Goal: Task Accomplishment & Management: Manage account settings

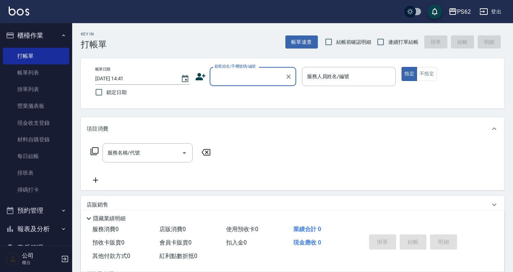
click at [239, 78] on input "顧客姓名/手機號碼/編號" at bounding box center [247, 76] width 69 height 13
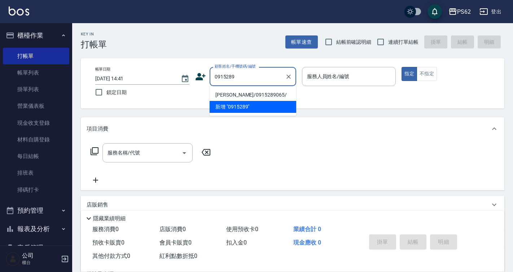
click at [253, 95] on li "[PERSON_NAME]/0915289065/" at bounding box center [253, 95] width 87 height 12
type input "[PERSON_NAME]/0915289065/"
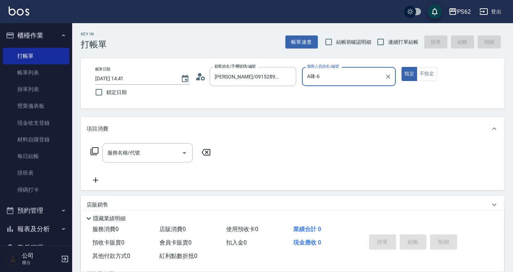
type input "A咪-6"
click at [94, 149] on icon at bounding box center [94, 151] width 9 height 9
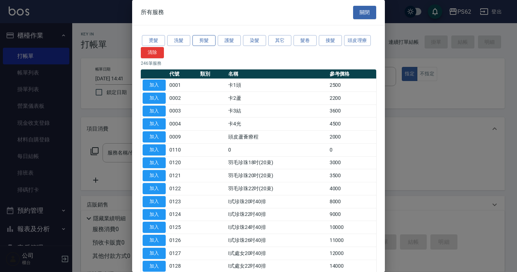
click at [212, 43] on button "剪髮" at bounding box center [203, 40] width 23 height 11
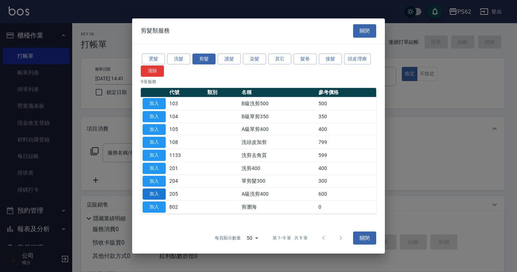
click at [159, 194] on button "加入" at bounding box center [154, 193] width 23 height 11
type input "A級洗剪400(205)"
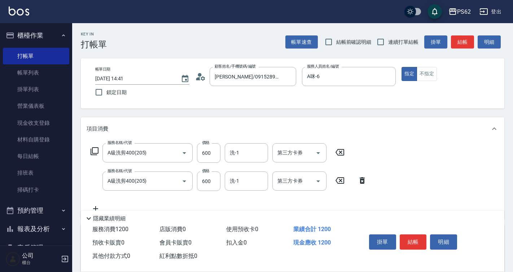
click at [362, 180] on icon at bounding box center [363, 180] width 18 height 9
click at [362, 180] on div "服務名稱/代號 A級洗剪400(205) 服務名稱/代號 價格 600 價格 洗-1 洗-1 第三方卡券 第三方卡券 服務名稱/代號 A級洗剪400(205)…" at bounding box center [293, 179] width 424 height 78
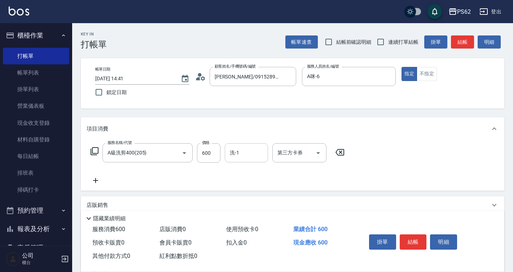
click at [246, 153] on input "洗-1" at bounding box center [246, 152] width 37 height 13
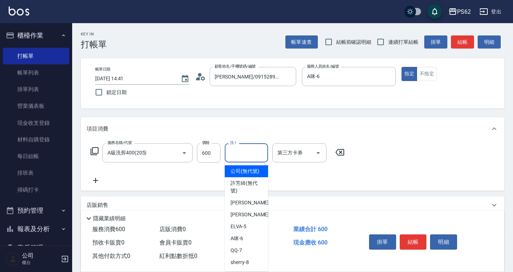
click at [246, 153] on input "洗-1" at bounding box center [246, 152] width 37 height 13
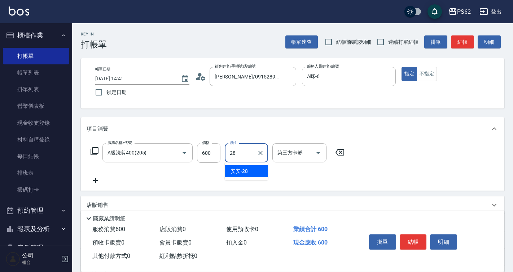
type input "安安-28"
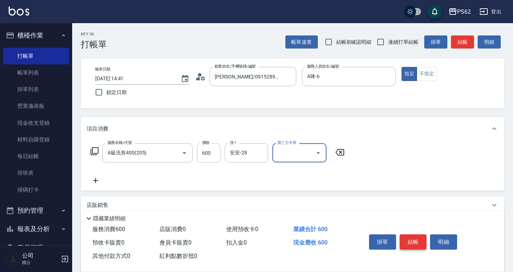
click at [411, 245] on button "結帳" at bounding box center [413, 241] width 27 height 15
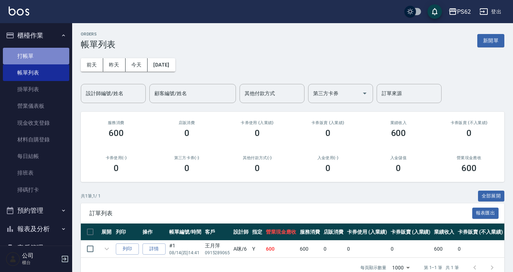
click at [54, 55] on link "打帳單" at bounding box center [36, 56] width 66 height 17
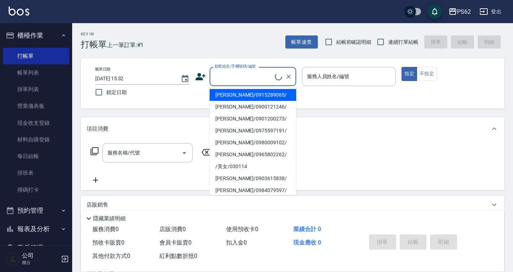
click at [230, 78] on input "顧客姓名/手機號碼/編號" at bounding box center [244, 76] width 62 height 13
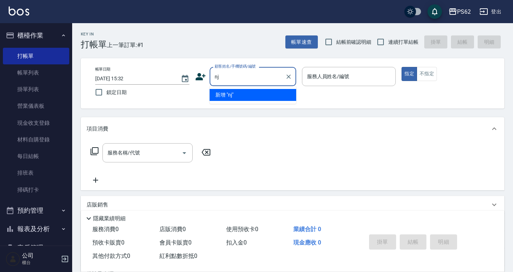
type input "n"
click at [222, 94] on li "[PERSON_NAME]/0927138116/null" at bounding box center [253, 95] width 87 height 12
type input "[PERSON_NAME]/0927138116/null"
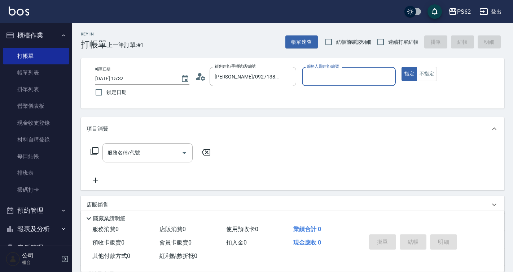
type input "A咪-6"
click at [97, 148] on icon at bounding box center [94, 151] width 9 height 9
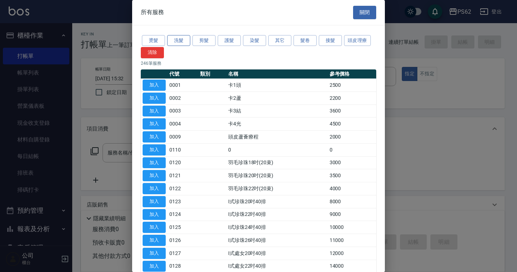
click at [178, 39] on button "洗髮" at bounding box center [178, 40] width 23 height 11
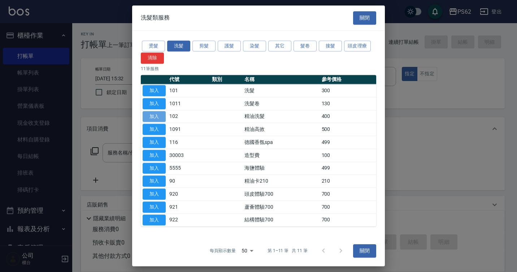
click at [157, 115] on button "加入" at bounding box center [154, 116] width 23 height 11
type input "精油洗髮(102)"
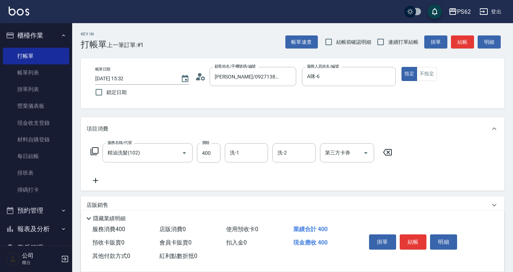
click at [97, 150] on icon at bounding box center [94, 151] width 9 height 9
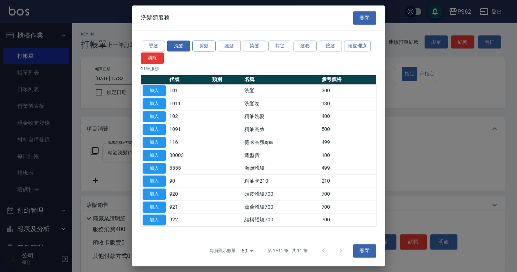
click at [207, 47] on button "剪髮" at bounding box center [203, 45] width 23 height 11
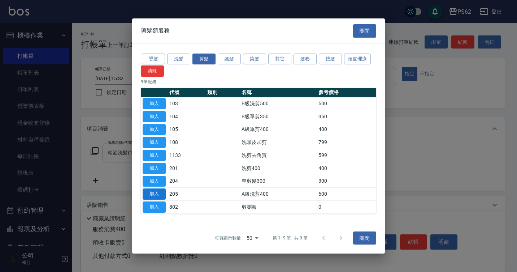
click at [149, 194] on button "加入" at bounding box center [154, 193] width 23 height 11
click at [149, 185] on div "服務名稱/代號 精油洗髮(102) 服務名稱/代號 價格 400 價格 第三方卡券 第三方卡券" at bounding box center [194, 164] width 215 height 42
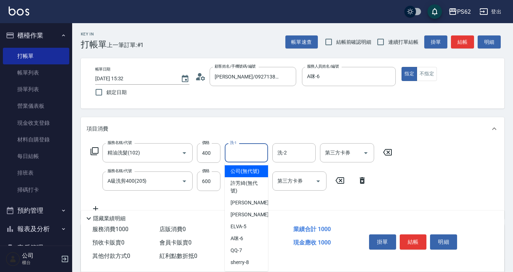
click at [250, 152] on input "洗-1" at bounding box center [246, 152] width 37 height 13
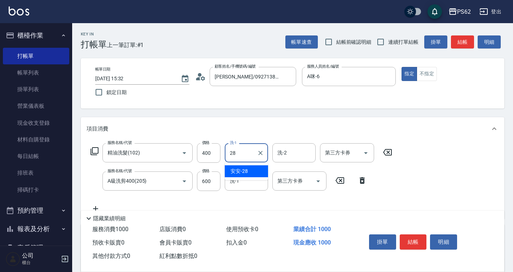
type input "安安-28"
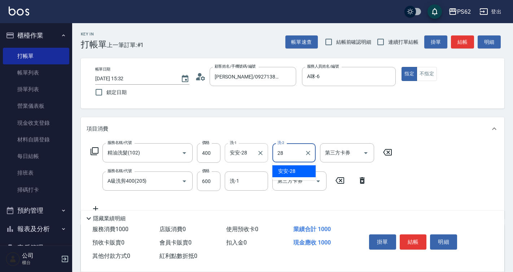
type input "安安-28"
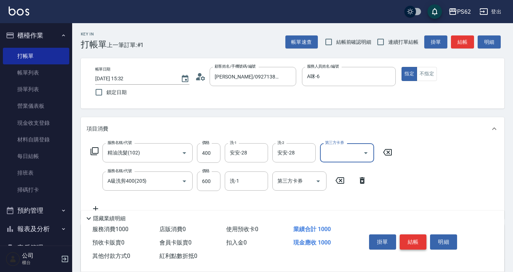
click at [414, 236] on button "結帳" at bounding box center [413, 241] width 27 height 15
click at [414, 236] on div "掛單 結帳 明細" at bounding box center [414, 242] width 94 height 23
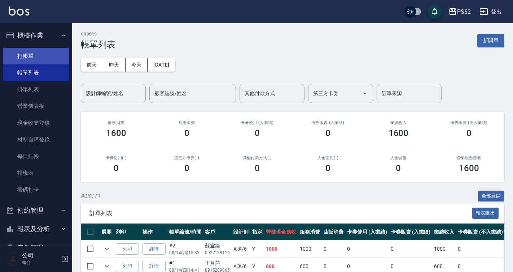
click at [37, 49] on link "打帳單" at bounding box center [36, 56] width 66 height 17
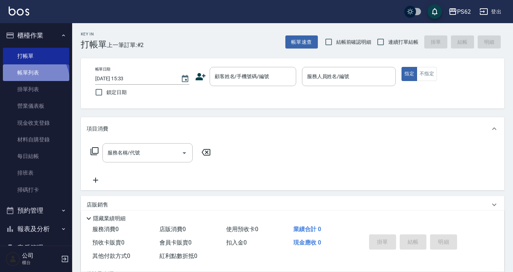
click at [32, 80] on link "帳單列表" at bounding box center [36, 72] width 66 height 17
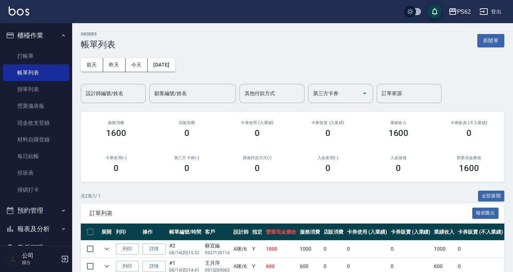
click at [260, 197] on div "共 2 筆, 1 / 1 全部展開" at bounding box center [293, 195] width 424 height 11
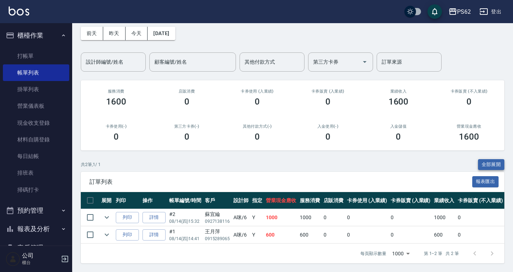
click at [489, 159] on button "全部展開" at bounding box center [491, 164] width 27 height 11
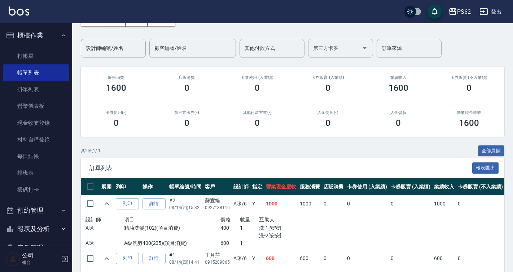
scroll to position [0, 0]
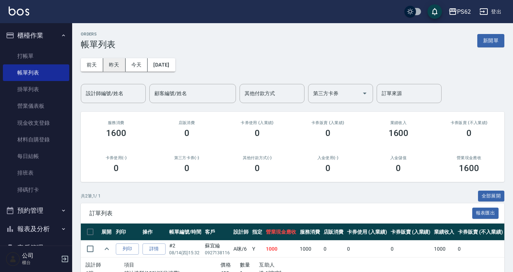
click at [111, 62] on button "昨天" at bounding box center [114, 64] width 22 height 13
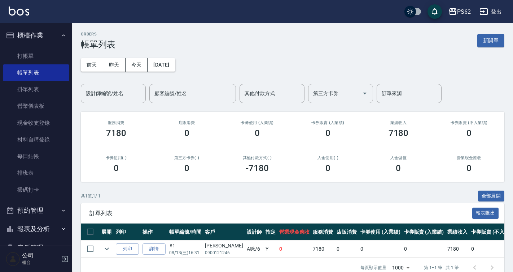
scroll to position [19, 0]
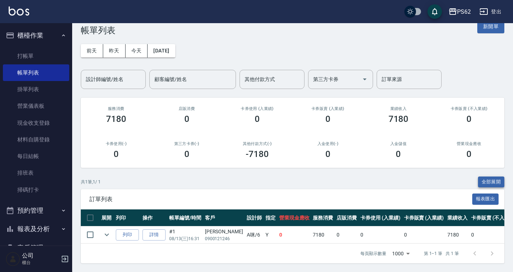
click at [483, 176] on button "全部展開" at bounding box center [491, 181] width 27 height 11
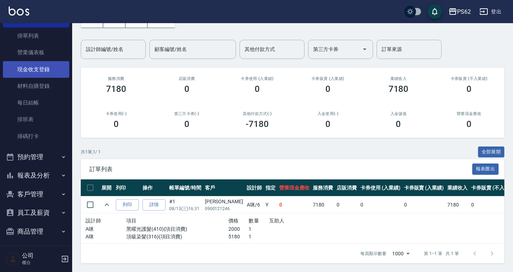
scroll to position [36, 0]
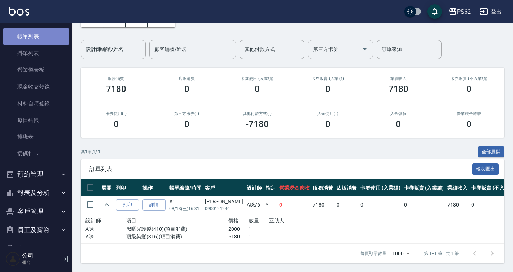
click at [43, 34] on link "帳單列表" at bounding box center [36, 36] width 66 height 17
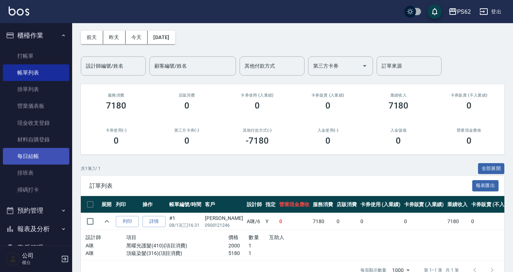
scroll to position [49, 0]
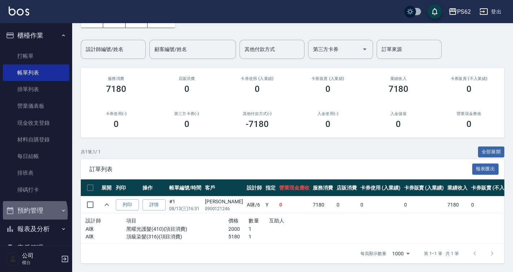
click at [25, 213] on button "預約管理" at bounding box center [36, 210] width 66 height 19
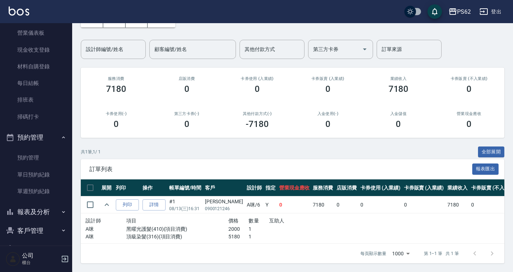
scroll to position [132, 0]
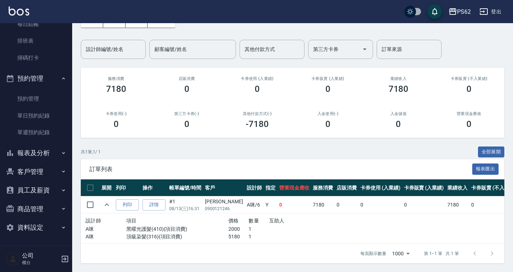
click at [45, 161] on button "報表及分析" at bounding box center [36, 152] width 66 height 19
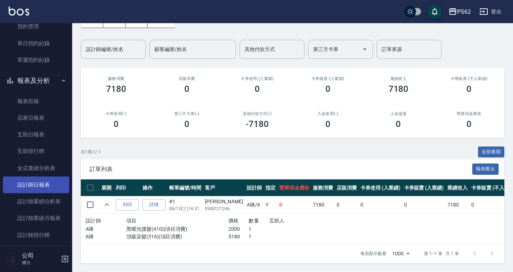
scroll to position [240, 0]
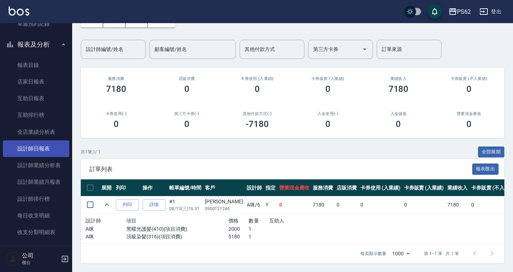
click at [52, 142] on link "設計師日報表" at bounding box center [36, 148] width 66 height 17
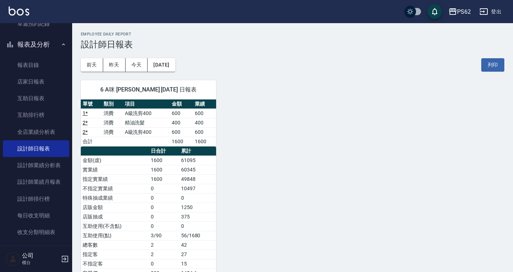
click at [272, 91] on div "6 A咪 [PERSON_NAME] [DATE] 日報表 單號 類別 項目 金額 業績 1 * 消費 A級洗剪400 600 600 2 * 消費 精油洗髮…" at bounding box center [288, 188] width 433 height 234
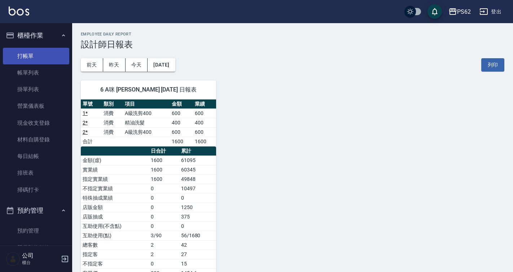
drag, startPoint x: 25, startPoint y: 58, endPoint x: 21, endPoint y: 58, distance: 4.0
click at [25, 58] on link "打帳單" at bounding box center [36, 56] width 66 height 17
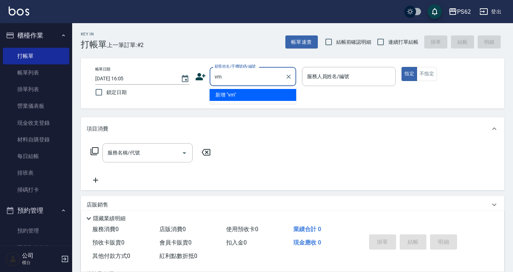
type input "v"
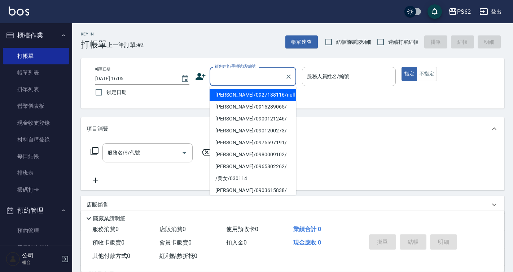
type input "ㄏ"
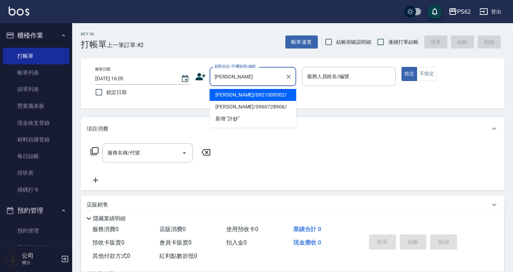
type input "[PERSON_NAME]/0921009302/"
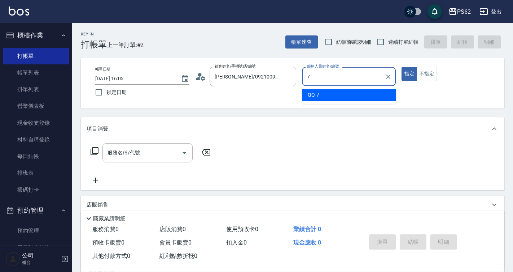
type input "QQ-7"
type button "true"
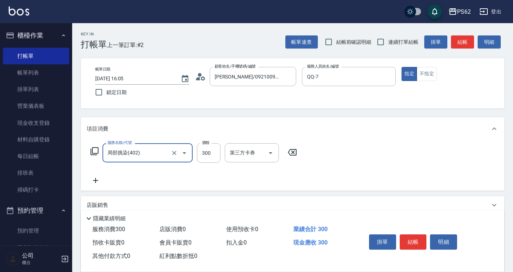
type input "局部挑染(402)"
type input "800"
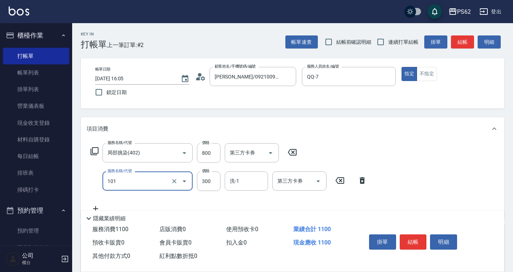
type input "洗髮(101)"
type input "600"
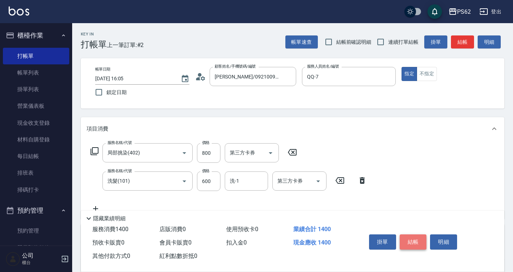
click at [420, 238] on button "結帳" at bounding box center [413, 241] width 27 height 15
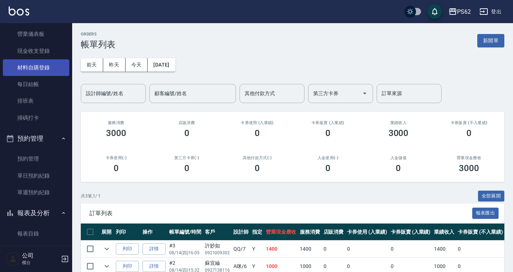
scroll to position [72, 0]
click at [269, 92] on input "其他付款方式" at bounding box center [272, 93] width 58 height 13
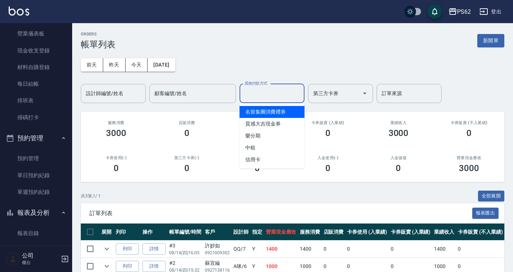
click at [222, 49] on div "ORDERS 帳單列表 新開單" at bounding box center [293, 41] width 424 height 18
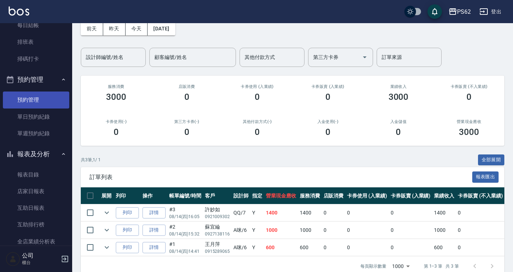
scroll to position [144, 0]
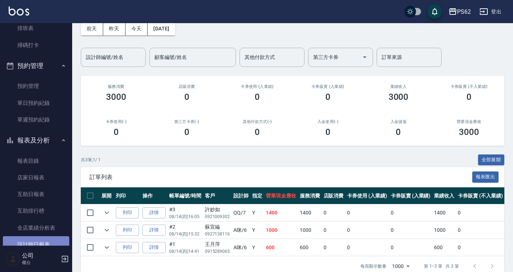
click at [46, 240] on link "設計師日報表" at bounding box center [36, 244] width 66 height 17
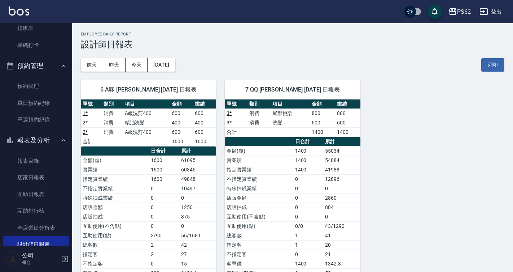
click at [237, 179] on td "不指定實業績" at bounding box center [259, 178] width 68 height 9
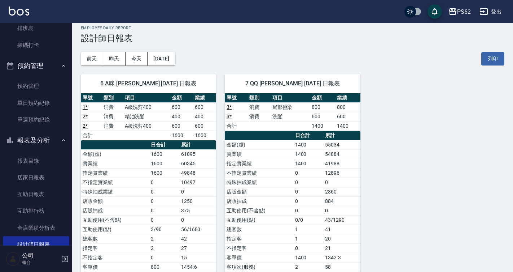
scroll to position [42, 0]
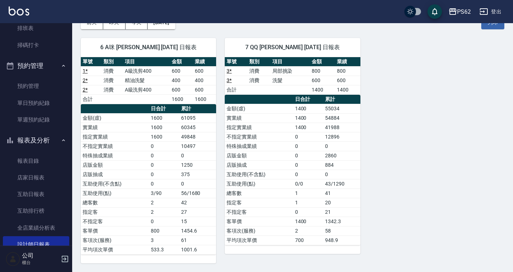
drag, startPoint x: 316, startPoint y: 114, endPoint x: 328, endPoint y: 123, distance: 14.8
click at [328, 123] on tbody "金額(虛) 1400 55034 實業績 1400 54884 指定實業績 1400 41988 不指定實業績 0 12896 特殊抽成業績 0 0 店販金額…" at bounding box center [292, 174] width 135 height 141
click at [329, 123] on td "41988" at bounding box center [342, 126] width 37 height 9
click at [333, 126] on td "41988" at bounding box center [342, 126] width 37 height 9
drag, startPoint x: 337, startPoint y: 141, endPoint x: 338, endPoint y: 168, distance: 26.7
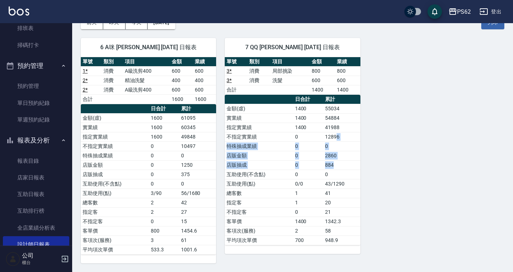
click at [338, 168] on tbody "金額(虛) 1400 55034 實業績 1400 54884 指定實業績 1400 41988 不指定實業績 0 12896 特殊抽成業績 0 0 店販金額…" at bounding box center [292, 174] width 135 height 141
click at [338, 168] on td "884" at bounding box center [342, 164] width 37 height 9
click at [392, 170] on div "6 A咪 [PERSON_NAME] [DATE] 日報表 單號 類別 項目 金額 業績 1 * 消費 A級洗剪400 600 600 2 * 消費 精油洗髮…" at bounding box center [288, 146] width 433 height 234
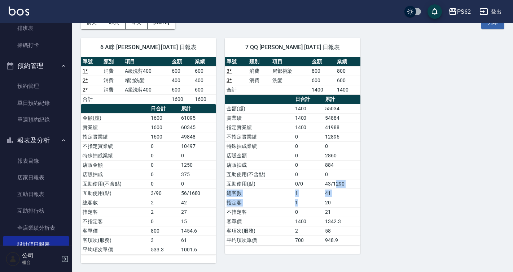
drag, startPoint x: 335, startPoint y: 185, endPoint x: 319, endPoint y: 200, distance: 21.7
click at [319, 200] on tbody "金額(虛) 1400 55034 實業績 1400 54884 指定實業績 1400 41988 不指定實業績 0 12896 特殊抽成業績 0 0 店販金額…" at bounding box center [292, 174] width 135 height 141
click at [329, 200] on td "20" at bounding box center [342, 202] width 37 height 9
click at [355, 240] on td "948.9" at bounding box center [342, 239] width 37 height 9
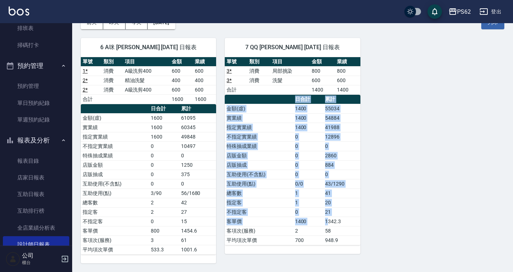
drag, startPoint x: 329, startPoint y: 221, endPoint x: 364, endPoint y: 222, distance: 35.8
click at [364, 222] on div "6 A咪 [PERSON_NAME] [DATE] 日報表 單號 類別 項目 金額 業績 1 * 消費 A級洗剪400 600 600 2 * 消費 精油洗髮…" at bounding box center [288, 146] width 433 height 234
click at [365, 222] on div "6 A咪 [PERSON_NAME] [DATE] 日報表 單號 類別 項目 金額 業績 1 * 消費 A級洗剪400 600 600 2 * 消費 精油洗髮…" at bounding box center [288, 146] width 433 height 234
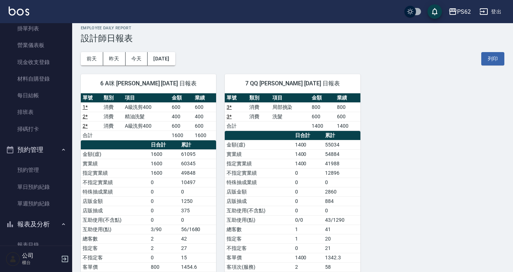
scroll to position [0, 0]
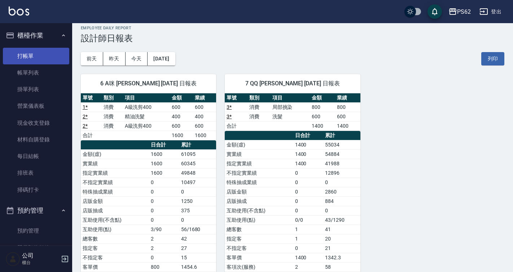
click at [40, 63] on link "打帳單" at bounding box center [36, 56] width 66 height 17
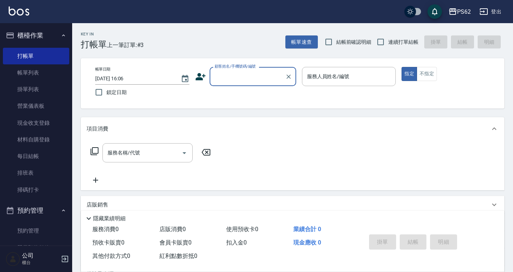
click at [255, 73] on input "顧客姓名/手機號碼/編號" at bounding box center [247, 76] width 69 height 13
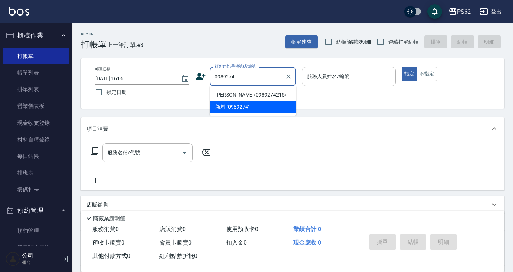
click at [243, 96] on li "[PERSON_NAME]/0989274215/" at bounding box center [253, 95] width 87 height 12
type input "[PERSON_NAME]/0989274215/"
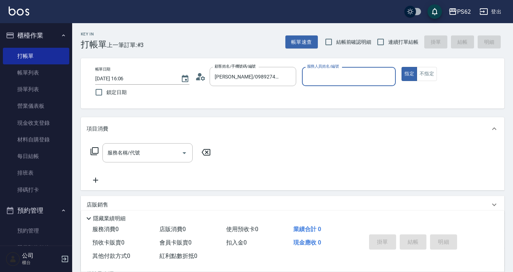
type input "A咪-6"
click at [95, 152] on icon at bounding box center [94, 151] width 9 height 9
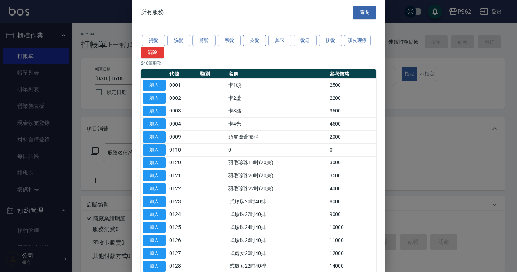
click at [250, 40] on button "染髮" at bounding box center [254, 40] width 23 height 11
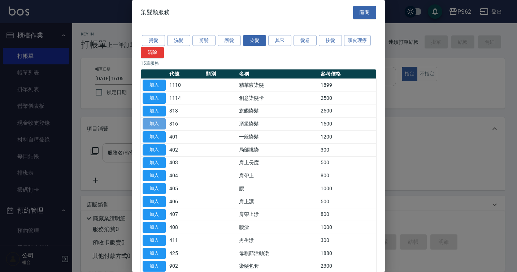
click at [162, 125] on button "加入" at bounding box center [154, 123] width 23 height 11
type input "頂級染髮(316)"
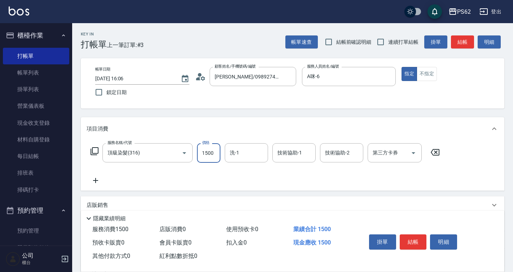
click at [217, 152] on input "1500" at bounding box center [208, 152] width 23 height 19
type input "2950"
type input "安安-28"
click at [406, 237] on button "結帳" at bounding box center [413, 241] width 27 height 15
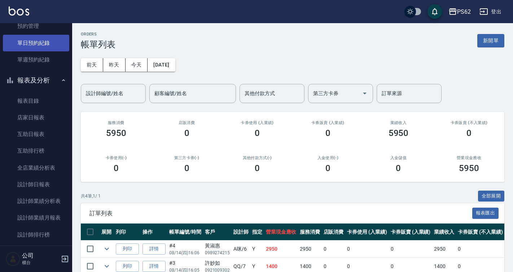
scroll to position [217, 0]
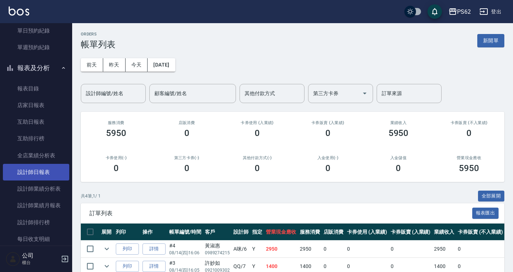
click at [44, 169] on link "設計師日報表" at bounding box center [36, 172] width 66 height 17
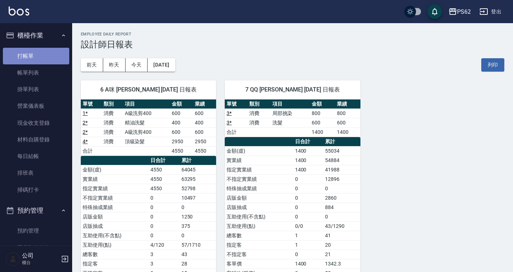
click at [49, 57] on link "打帳單" at bounding box center [36, 56] width 66 height 17
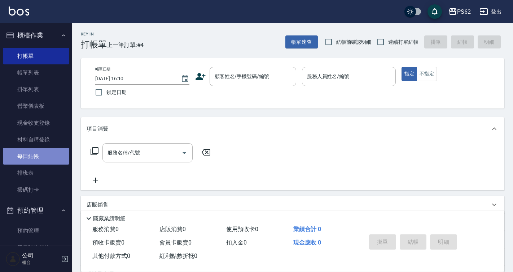
click at [40, 163] on link "每日結帳" at bounding box center [36, 156] width 66 height 17
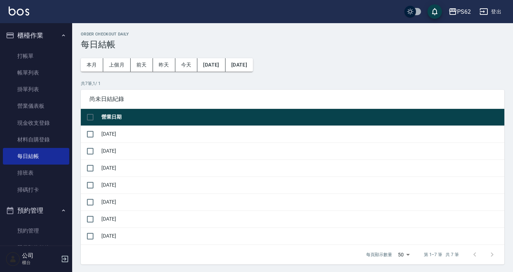
click at [84, 121] on input "checkbox" at bounding box center [90, 116] width 15 height 15
checkbox input "true"
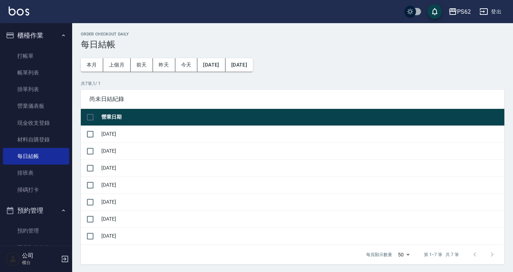
checkbox input "true"
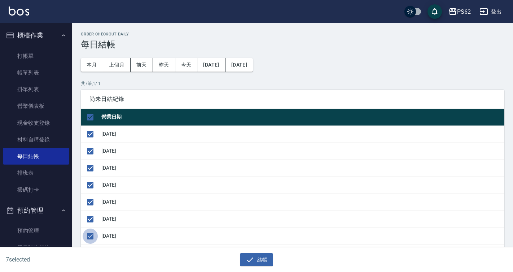
click at [90, 231] on input "checkbox" at bounding box center [90, 235] width 15 height 15
checkbox input "false"
click at [246, 261] on icon "button" at bounding box center [250, 259] width 9 height 9
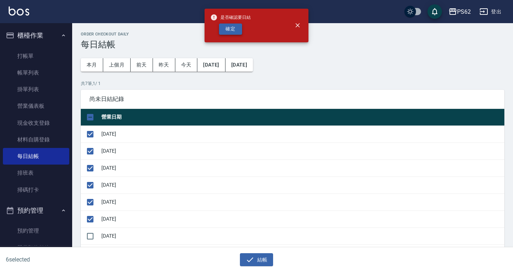
click at [231, 32] on button "確定" at bounding box center [230, 28] width 23 height 11
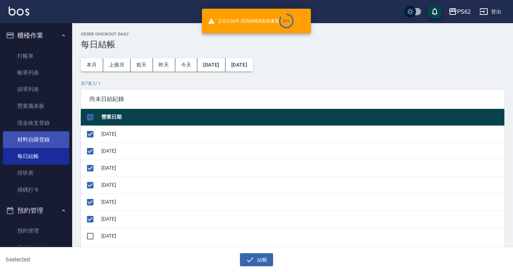
checkbox input "false"
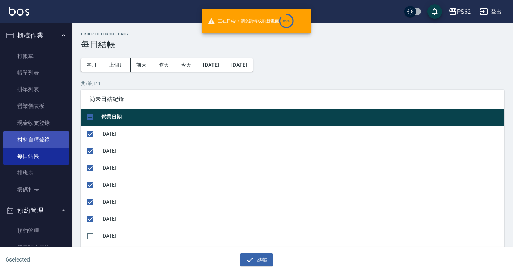
checkbox input "false"
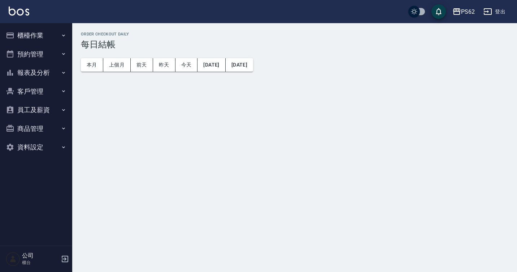
click at [51, 34] on button "櫃檯作業" at bounding box center [36, 35] width 66 height 19
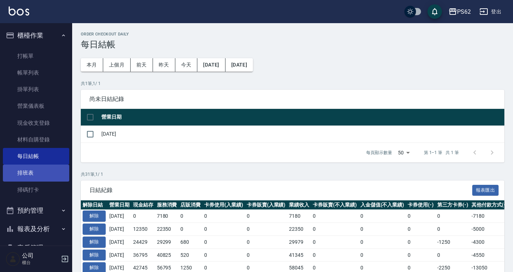
click at [35, 169] on link "排班表" at bounding box center [36, 172] width 66 height 17
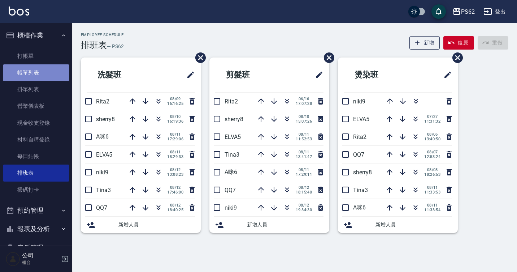
click at [41, 67] on link "帳單列表" at bounding box center [36, 72] width 66 height 17
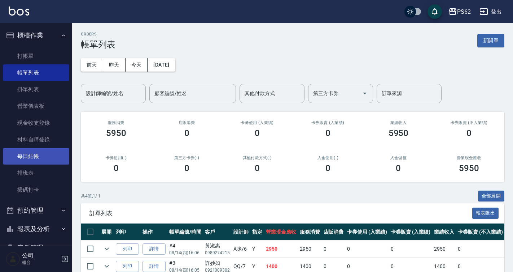
click at [35, 157] on link "每日結帳" at bounding box center [36, 156] width 66 height 17
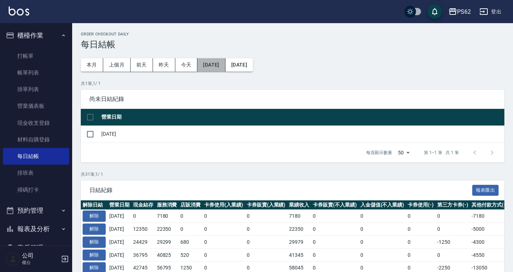
click at [225, 65] on button "[DATE]" at bounding box center [212, 64] width 28 height 13
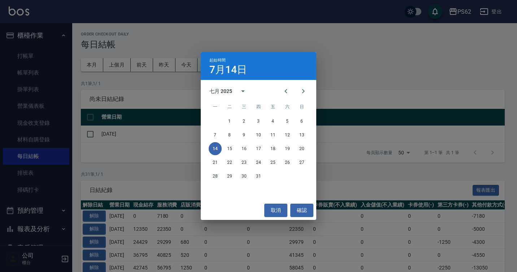
click at [277, 48] on div "起始時間 7月14日 七月 2025 一 二 三 四 五 六 日 1 2 3 4 5 6 7 8 9 10 11 12 13 14 15 16 17 18 1…" at bounding box center [258, 136] width 517 height 272
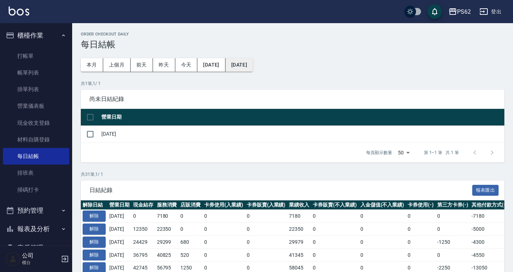
click at [253, 62] on button "[DATE]" at bounding box center [239, 64] width 27 height 13
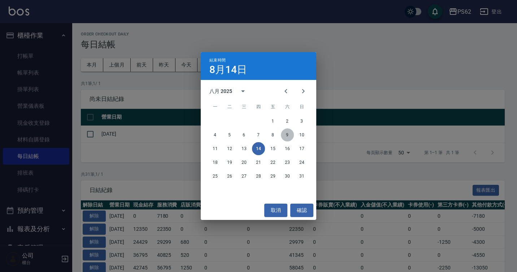
click at [289, 133] on button "9" at bounding box center [287, 134] width 13 height 13
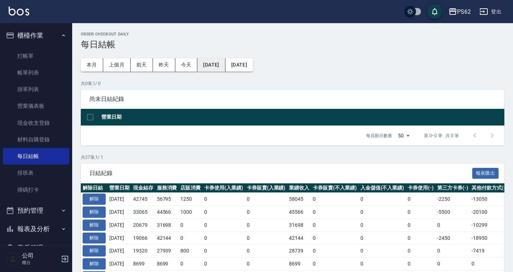
click at [225, 65] on button "[DATE]" at bounding box center [212, 64] width 28 height 13
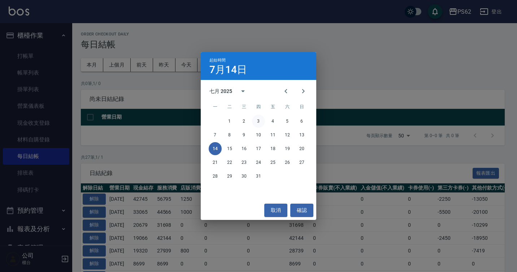
click at [260, 120] on button "3" at bounding box center [258, 120] width 13 height 13
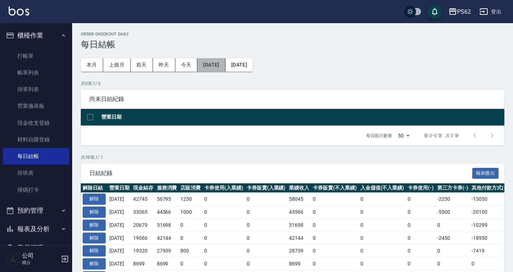
click at [225, 65] on button "2025/07/03" at bounding box center [212, 64] width 28 height 13
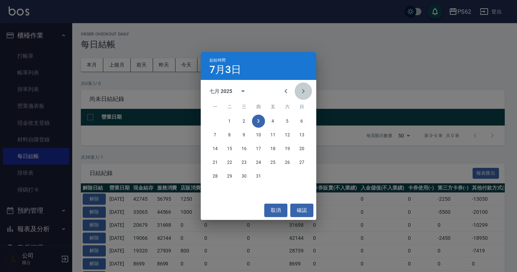
click at [300, 89] on icon "Next month" at bounding box center [303, 91] width 9 height 9
click at [302, 121] on button "3" at bounding box center [301, 120] width 13 height 13
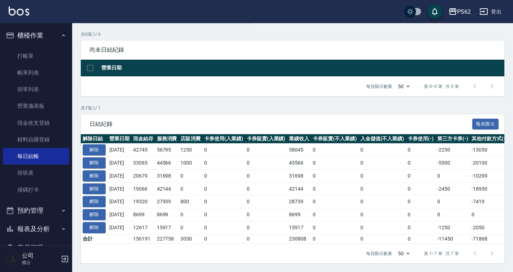
scroll to position [55, 0]
click at [26, 124] on link "現金收支登錄" at bounding box center [36, 122] width 66 height 17
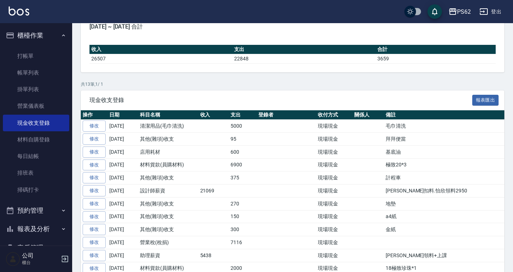
scroll to position [72, 0]
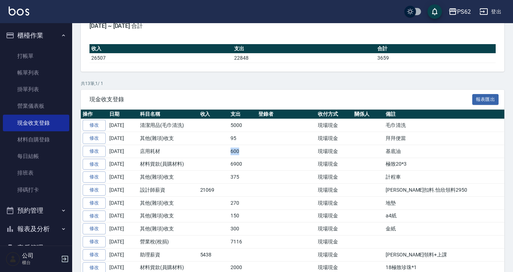
drag, startPoint x: 221, startPoint y: 145, endPoint x: 289, endPoint y: 149, distance: 67.7
click at [281, 150] on tr "修改 2025-08-08 店用耗材 600 現場現金 基底油" at bounding box center [315, 150] width 469 height 13
click at [316, 148] on td "現場現金" at bounding box center [334, 150] width 36 height 13
drag, startPoint x: 218, startPoint y: 147, endPoint x: 277, endPoint y: 150, distance: 59.7
click at [277, 150] on tr "修改 2025-08-08 店用耗材 600 現場現金 基底油" at bounding box center [315, 150] width 469 height 13
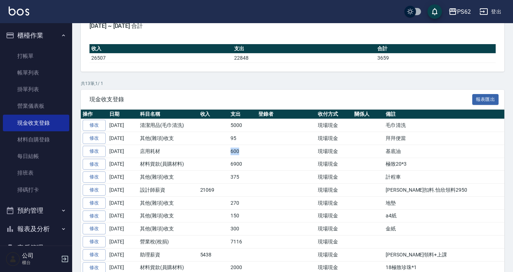
click at [277, 150] on td at bounding box center [287, 150] width 60 height 13
